Goal: Use online tool/utility

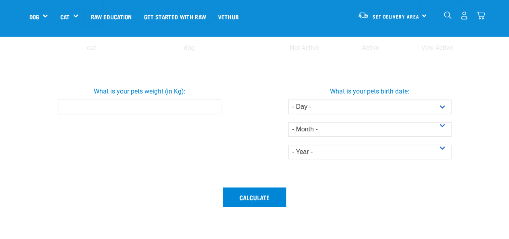
scroll to position [201, 0]
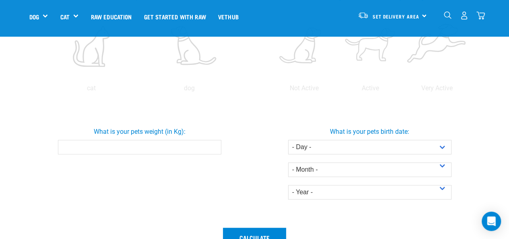
click at [192, 145] on input "What is your pets weight (in Kg):" at bounding box center [139, 147] width 163 height 14
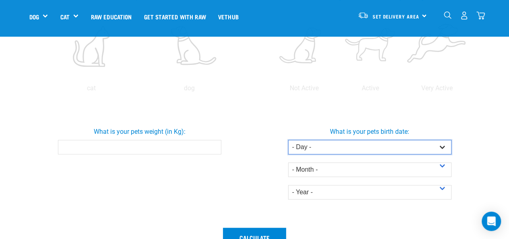
click at [442, 146] on select "- Day - 1 2 3 4 5 6 7 8 9 10 11 12 13 14 15 16 17 18 19 20 21 22 23 24 25 26 27" at bounding box center [369, 147] width 163 height 14
select select "7"
click at [288, 140] on select "- Day - 1 2 3 4 5 6 7 8 9 10 11 12 13 14 15 16 17 18 19 20 21 22 23 24 25 26 27" at bounding box center [369, 147] width 163 height 14
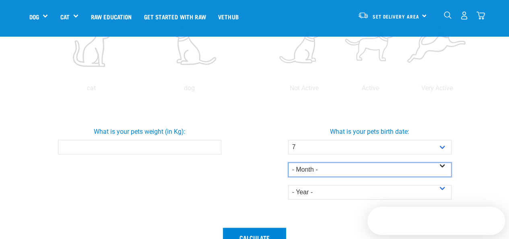
click at [389, 173] on select "- Month - January February March April May June July August September October N…" at bounding box center [369, 169] width 163 height 14
select select "November"
click at [288, 162] on select "- Month - January February March April May June July August September October N…" at bounding box center [369, 169] width 163 height 14
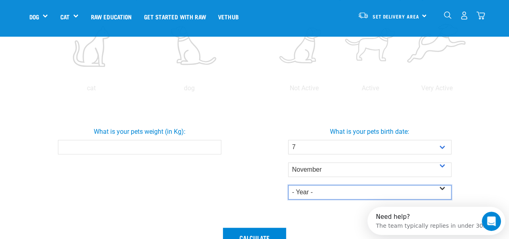
click at [395, 193] on select "- Year - 2025 2024 2023 2022 2021 2020 2019 2018 2017 2016 2015 2014" at bounding box center [369, 192] width 163 height 14
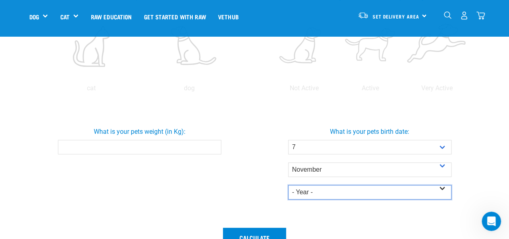
select select "2021"
click at [288, 185] on select "- Year - 2025 2024 2023 2022 2021 2020 2019 2018 2017 2016 2015 2014" at bounding box center [369, 192] width 163 height 14
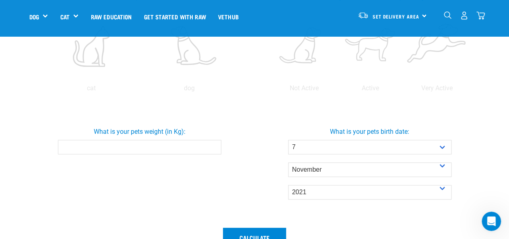
click at [263, 117] on div "What is your pets birth date: - Day - 1 2 3 4 5 6 7 8 9 10 11 12 13 14 15 16 17…" at bounding box center [369, 162] width 233 height 97
click at [213, 145] on input "0.1" at bounding box center [139, 147] width 163 height 14
click at [197, 146] on input "0.1" at bounding box center [139, 147] width 163 height 14
type input "0"
click at [217, 169] on div "What is your pets weight (in Kg): 10.5" at bounding box center [140, 163] width 230 height 120
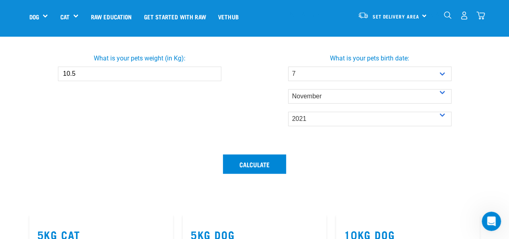
scroll to position [282, 0]
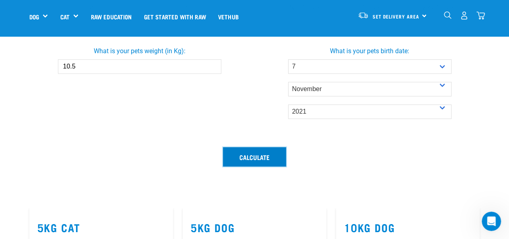
click at [248, 153] on button "Calculate" at bounding box center [254, 156] width 63 height 19
click at [241, 154] on button "Calculate" at bounding box center [254, 156] width 63 height 19
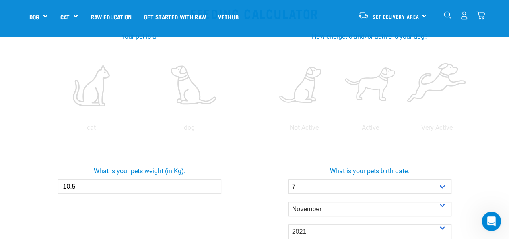
scroll to position [161, 0]
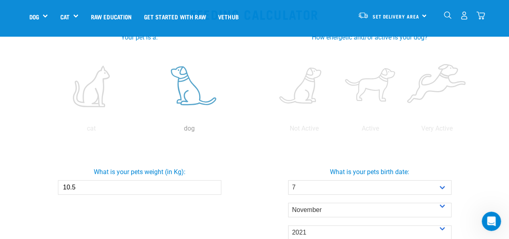
click at [200, 101] on label at bounding box center [189, 86] width 95 height 68
click at [140, 130] on input "radio" at bounding box center [140, 130] width 0 height 0
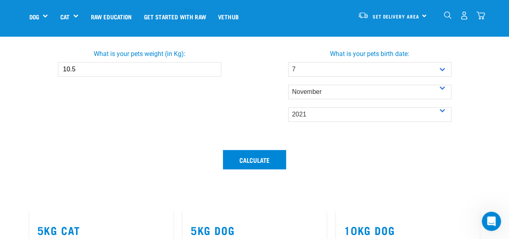
scroll to position [282, 0]
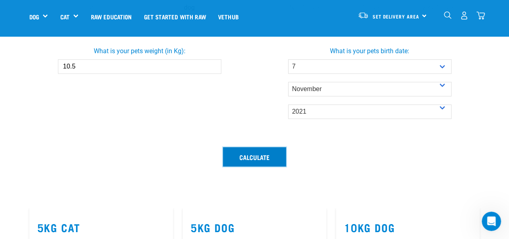
click at [242, 155] on button "Calculate" at bounding box center [254, 156] width 63 height 19
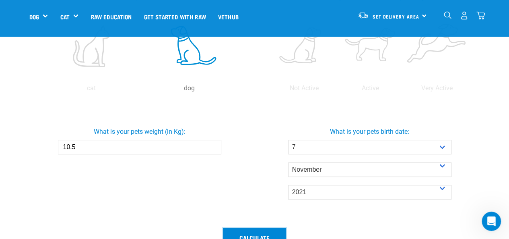
scroll to position [241, 0]
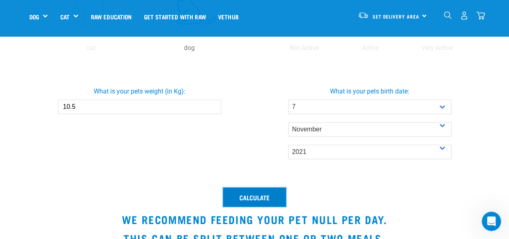
click at [251, 190] on button "Calculate" at bounding box center [254, 196] width 63 height 19
click at [253, 194] on button "Calculate" at bounding box center [254, 196] width 63 height 19
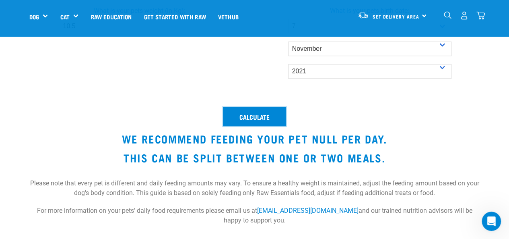
scroll to position [282, 0]
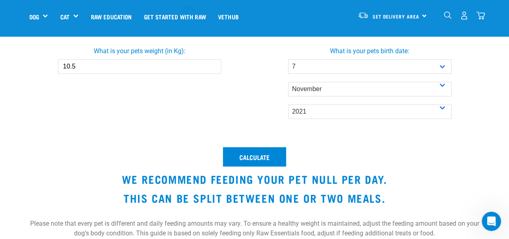
click at [195, 67] on input "10.5" at bounding box center [139, 66] width 163 height 14
type input "10"
click at [196, 92] on div "What is your pets weight (in Kg): 10" at bounding box center [140, 82] width 230 height 120
click at [256, 156] on button "Calculate" at bounding box center [254, 156] width 63 height 19
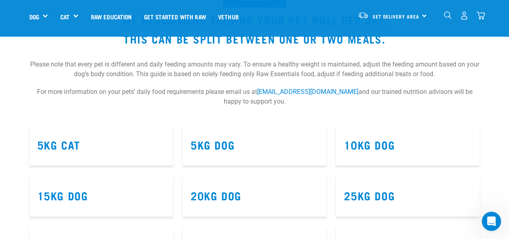
scroll to position [443, 0]
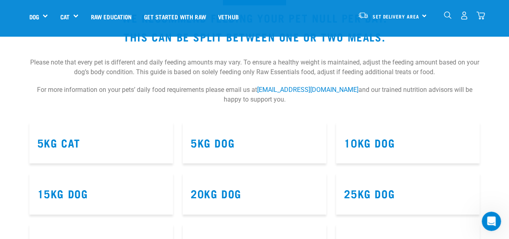
click at [406, 148] on h3 "10kg Dog" at bounding box center [408, 142] width 128 height 12
click at [386, 145] on link "10kg Dog" at bounding box center [369, 142] width 51 height 6
